Goal: Contribute content: Add original content to the website for others to see

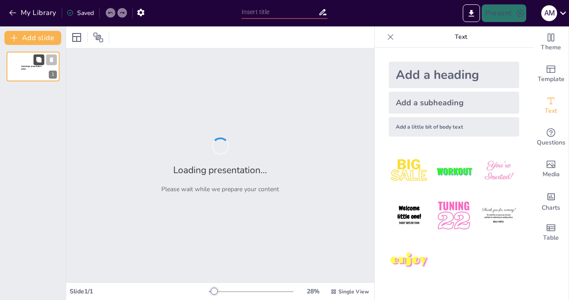
click at [44, 58] on button at bounding box center [38, 59] width 11 height 11
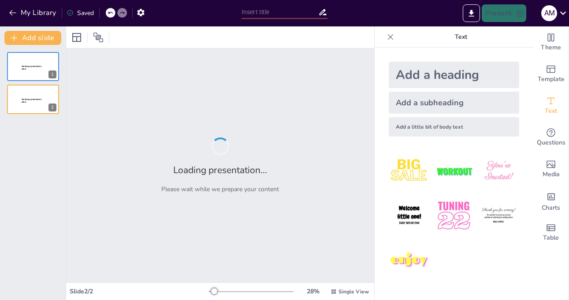
type input "Imported 1.5 Estimación de reservas de mineral.pptx"
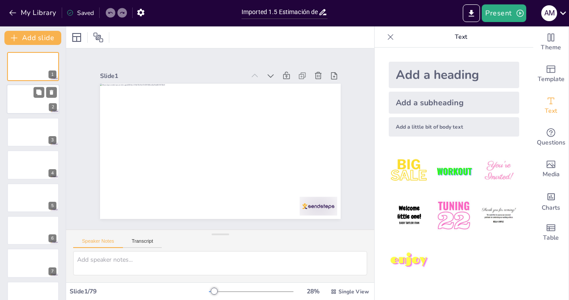
click at [30, 99] on div at bounding box center [33, 100] width 53 height 30
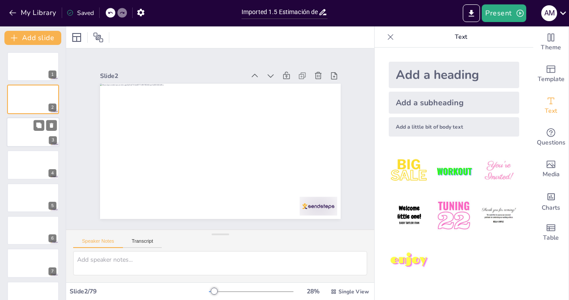
click at [32, 131] on div at bounding box center [33, 132] width 53 height 30
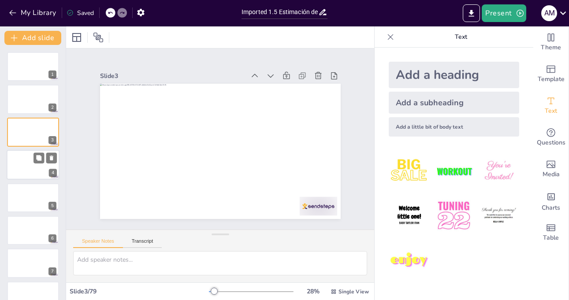
click at [29, 177] on div at bounding box center [33, 165] width 53 height 30
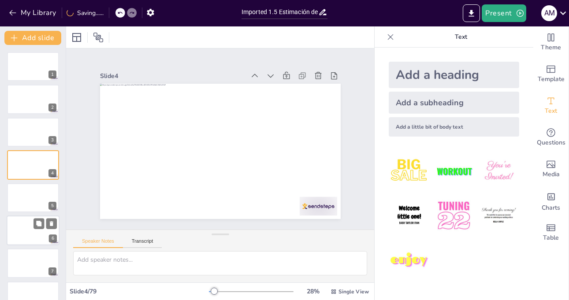
click at [36, 234] on div at bounding box center [33, 230] width 53 height 30
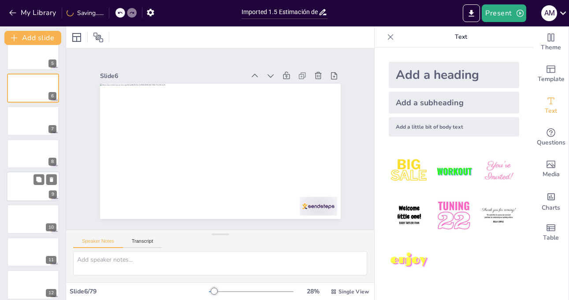
scroll to position [234, 0]
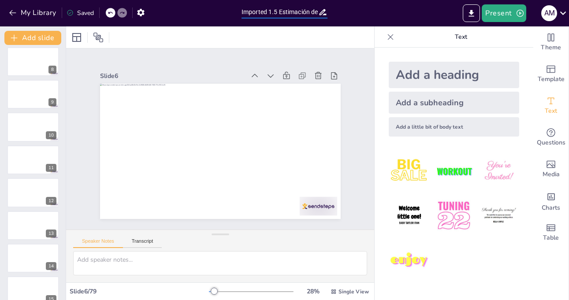
click at [282, 14] on input "Imported 1.5 Estimación de reservas de mineral.pptx" at bounding box center [279, 12] width 77 height 13
click at [457, 212] on img at bounding box center [453, 215] width 41 height 41
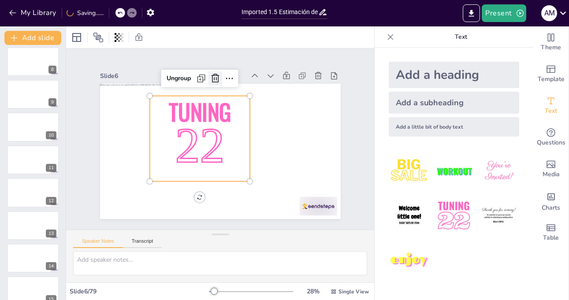
click at [211, 77] on icon at bounding box center [215, 78] width 11 height 11
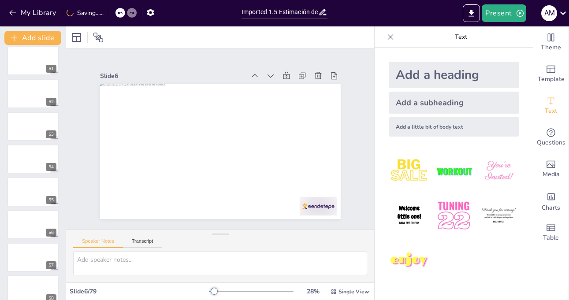
scroll to position [1864, 0]
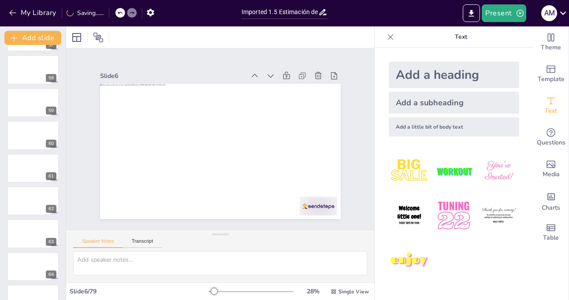
drag, startPoint x: 61, startPoint y: 236, endPoint x: 63, endPoint y: 240, distance: 4.5
click at [55, 213] on div "Add slide 1 2 3 4 5 6 7 8 9 10 11 12 13 14 15 16 17 18 19 20 21 22 23 24 25 26 …" at bounding box center [33, 162] width 66 height 273
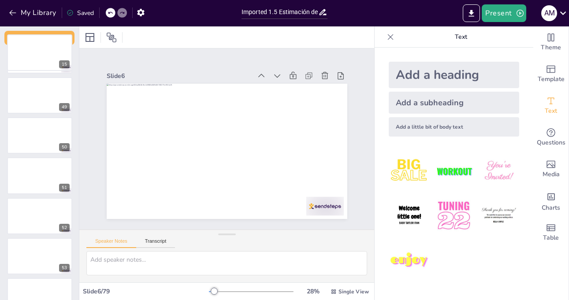
drag, startPoint x: 60, startPoint y: 36, endPoint x: 380, endPoint y: 125, distance: 331.8
click at [65, 34] on div at bounding box center [39, 52] width 65 height 37
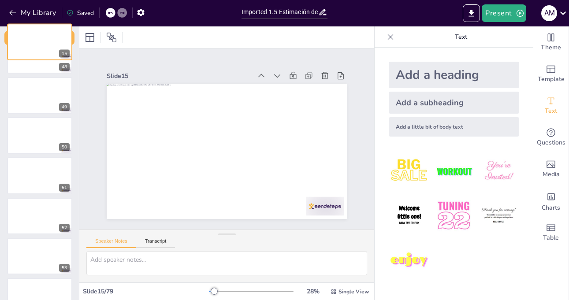
scroll to position [0, 0]
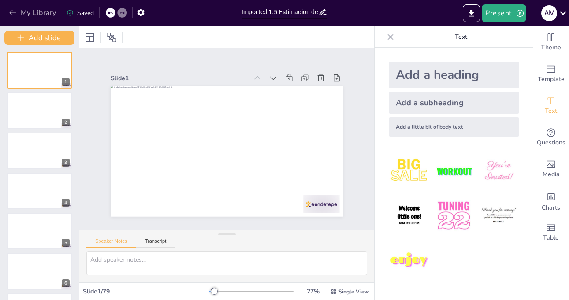
click at [10, 6] on button "My Library" at bounding box center [33, 13] width 53 height 14
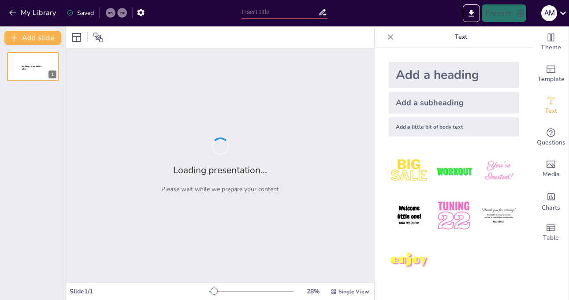
type input "New Sendsteps"
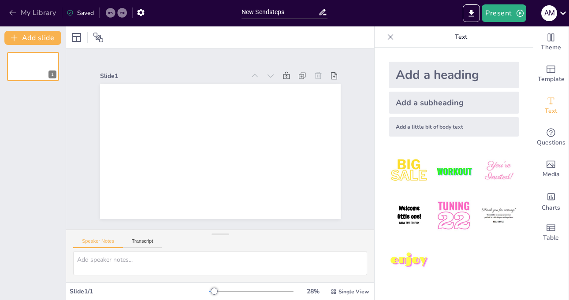
click at [7, 14] on button "My Library" at bounding box center [33, 13] width 53 height 14
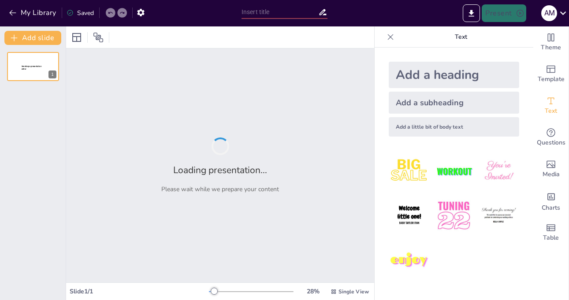
type input "Imported 1.5 Estimación de reservas de mineral.pptx"
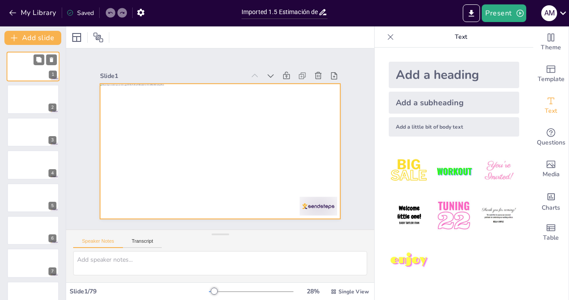
click at [30, 68] on div at bounding box center [33, 67] width 53 height 30
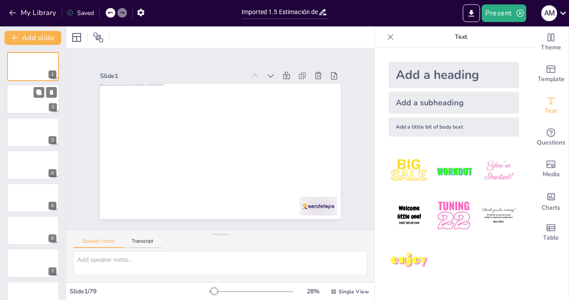
click at [40, 109] on div at bounding box center [33, 100] width 53 height 30
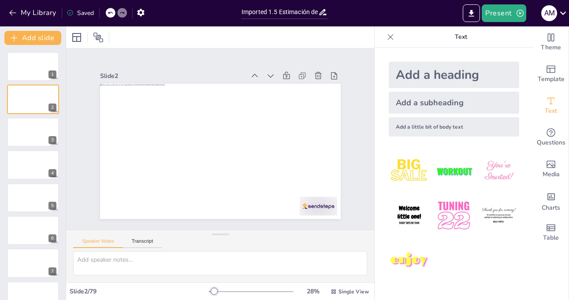
click at [441, 76] on div "Add a heading" at bounding box center [453, 75] width 130 height 26
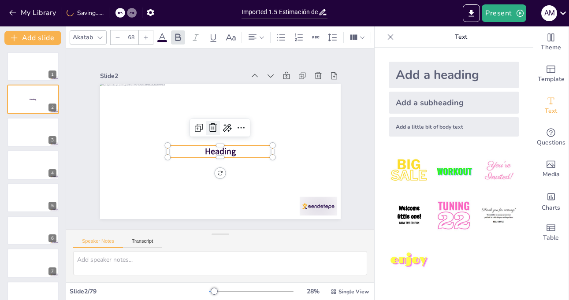
click at [223, 126] on icon at bounding box center [229, 129] width 12 height 12
